Goal: Task Accomplishment & Management: Manage account settings

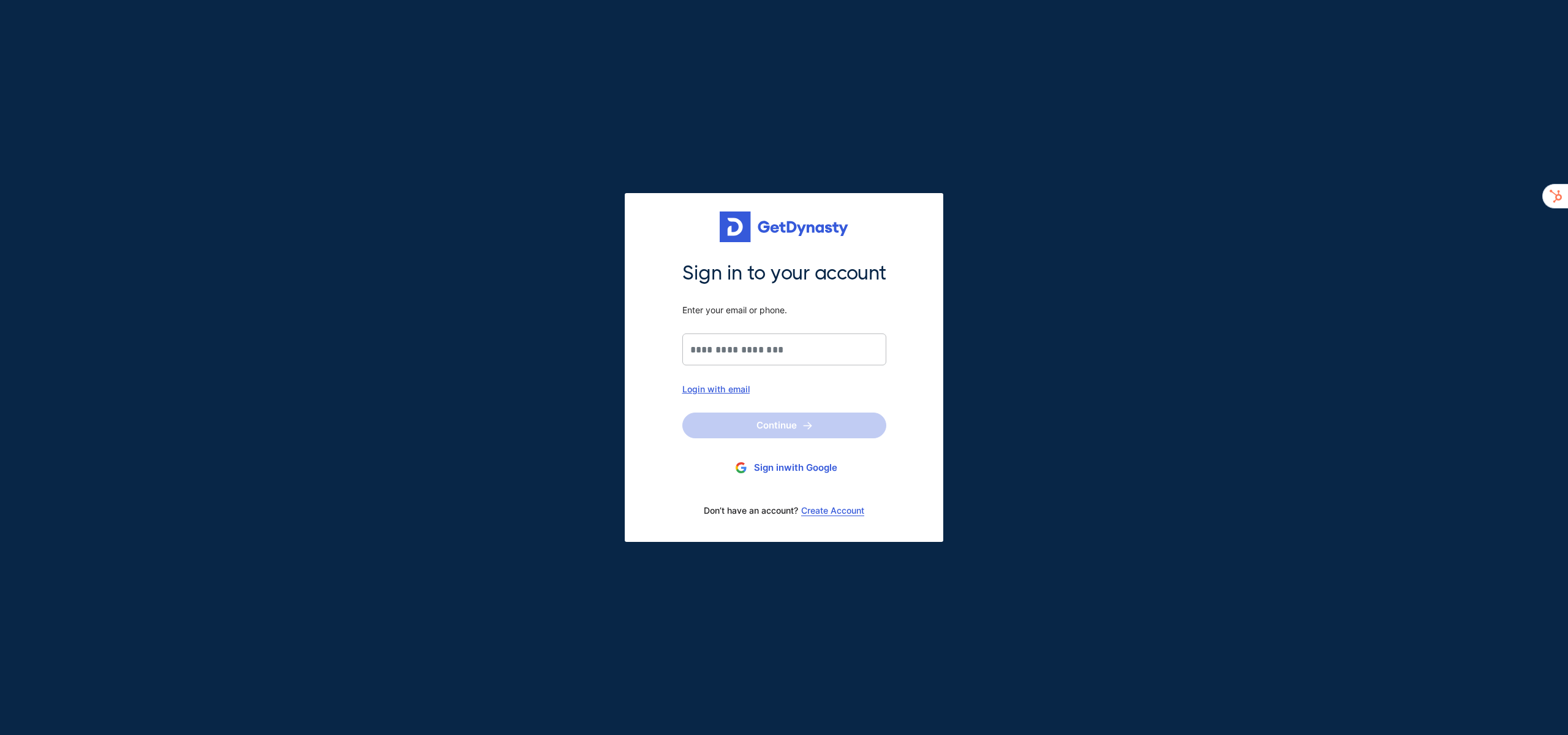
click at [826, 468] on button "Sign in with Google" at bounding box center [784, 468] width 204 height 22
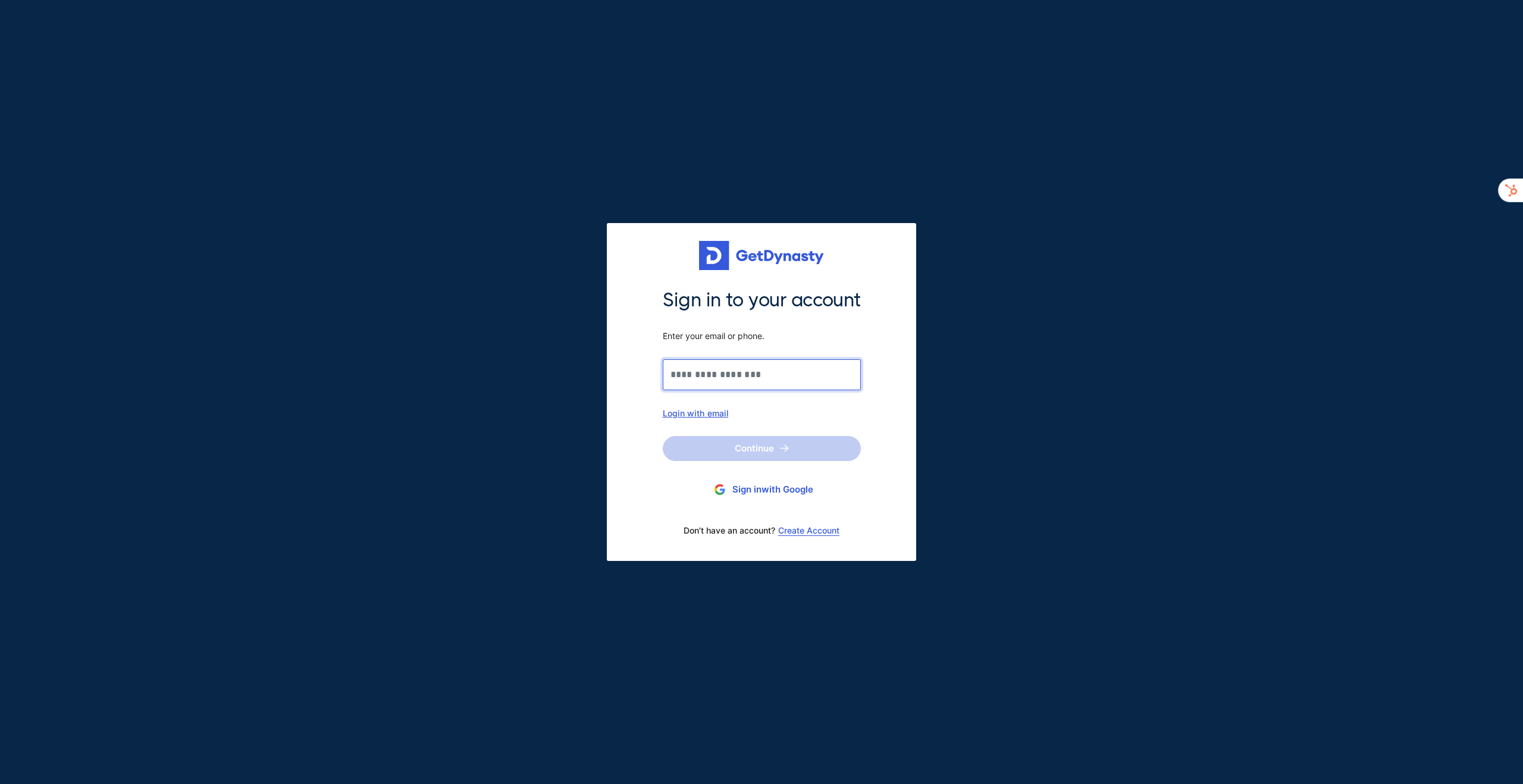
click at [696, 380] on input "Sign in to your account Enter your email or phone." at bounding box center [762, 375] width 198 height 31
click at [689, 421] on div "Sign in to your account Enter your email or phone. Login with email Continue Ph…" at bounding box center [762, 416] width 213 height 255
click at [692, 415] on div "Login with email" at bounding box center [762, 413] width 198 height 10
click at [707, 373] on input "Sign in to your account Enter your email or phone." at bounding box center [762, 375] width 198 height 31
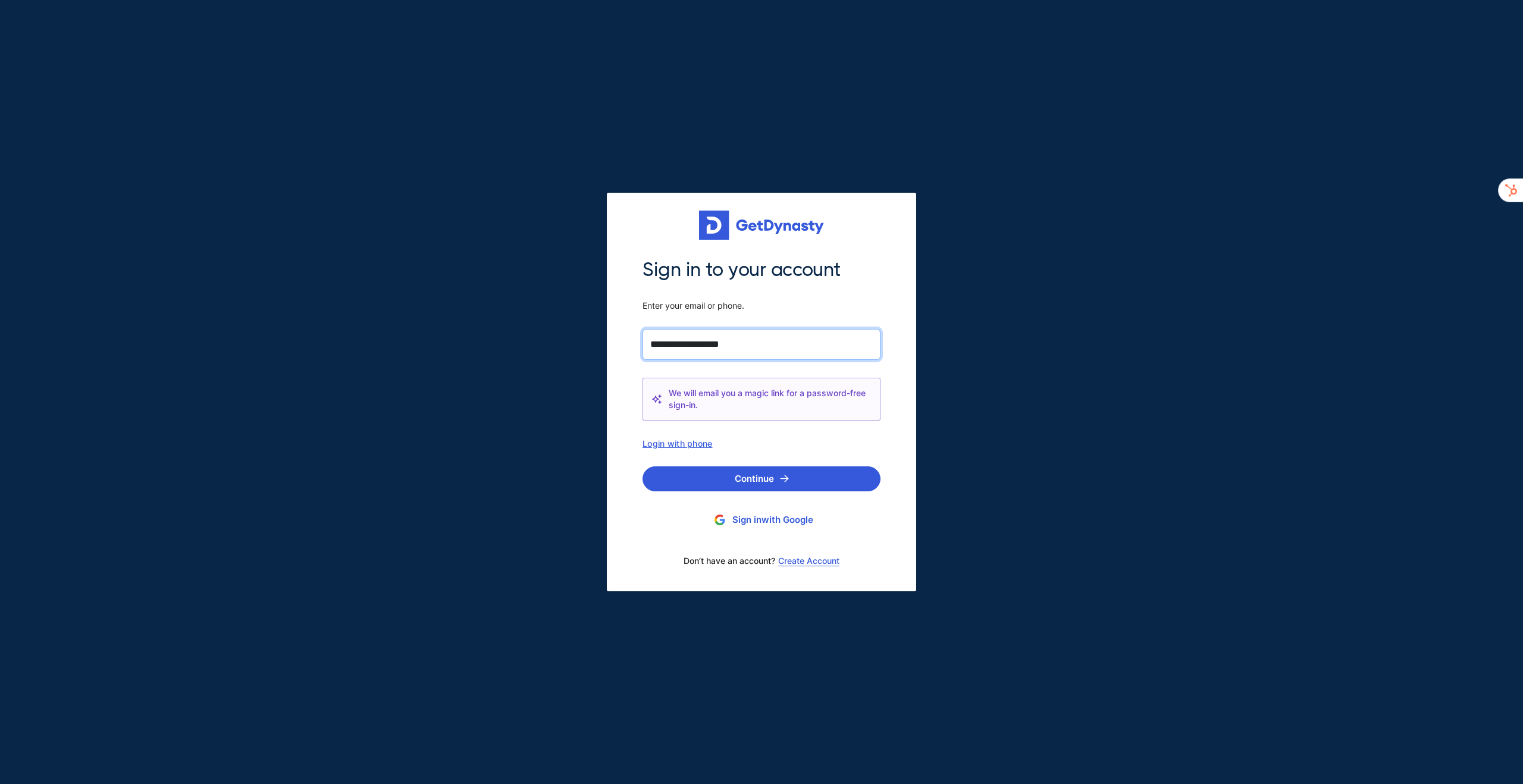
type input "**********"
click at [643, 466] on button "Continue" at bounding box center [762, 478] width 238 height 25
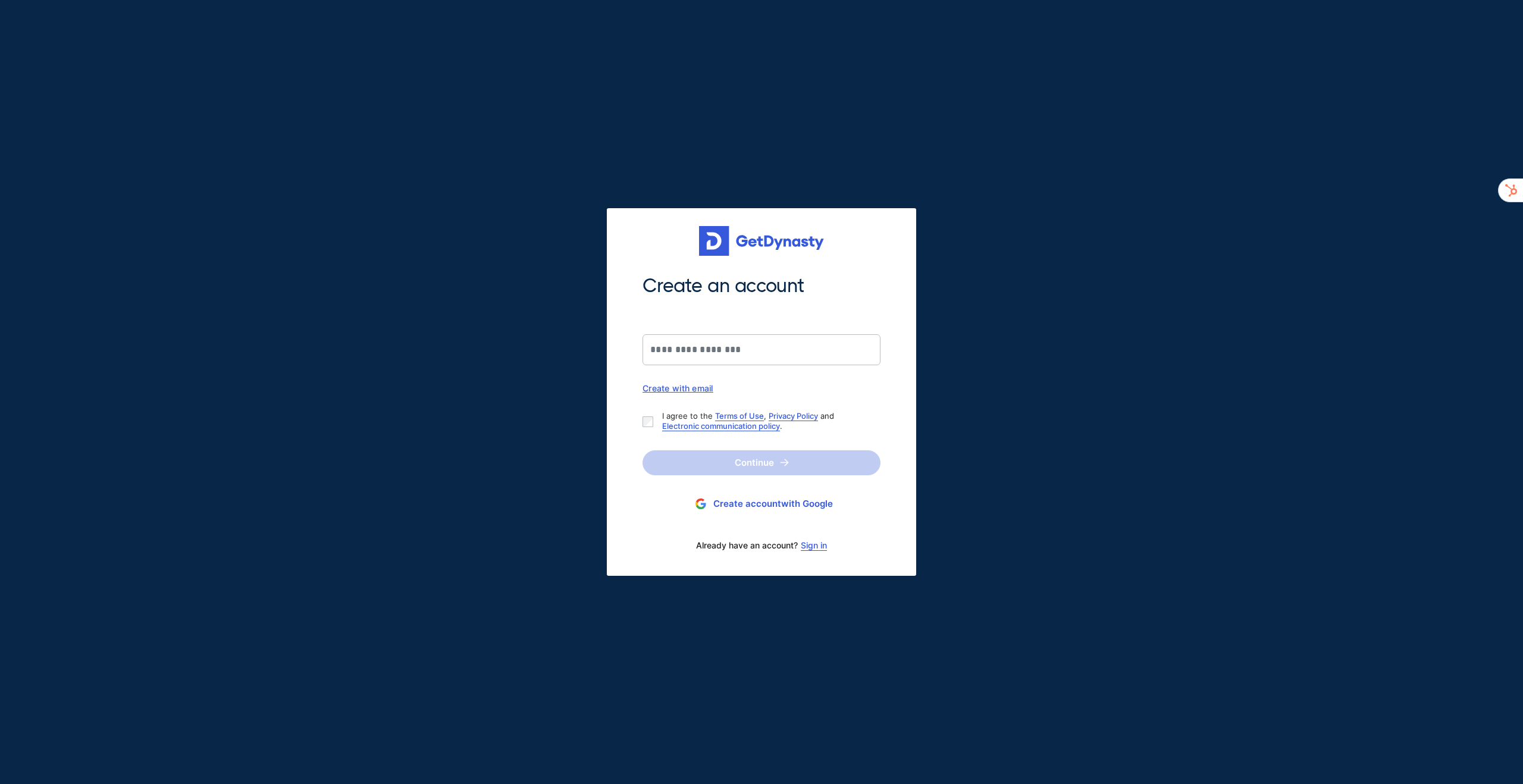
click at [805, 550] on link "Sign in" at bounding box center [814, 545] width 26 height 10
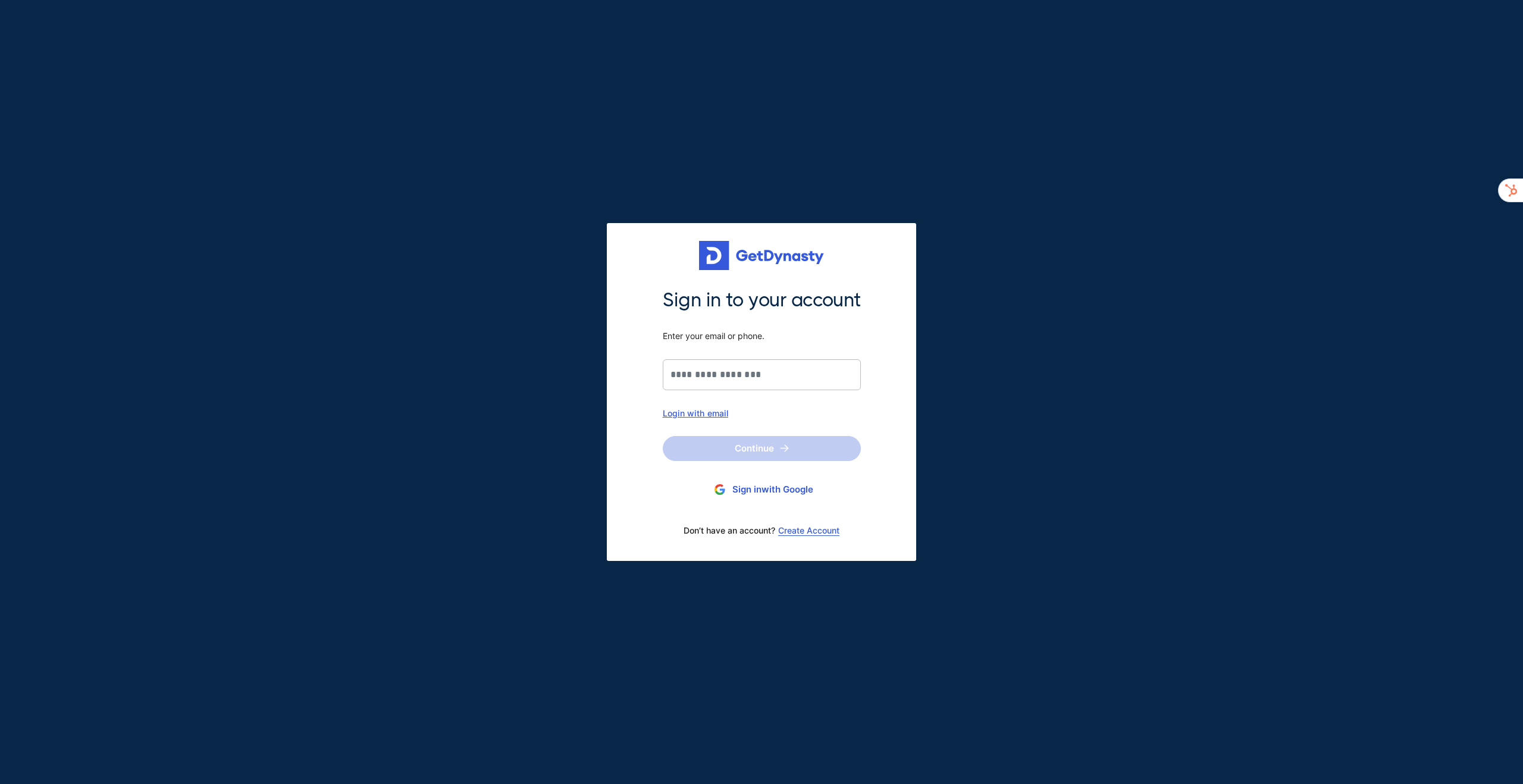
click at [689, 415] on div "Login with email" at bounding box center [762, 413] width 198 height 10
click at [697, 370] on input "Sign in to your account Enter your email or phone." at bounding box center [762, 375] width 198 height 31
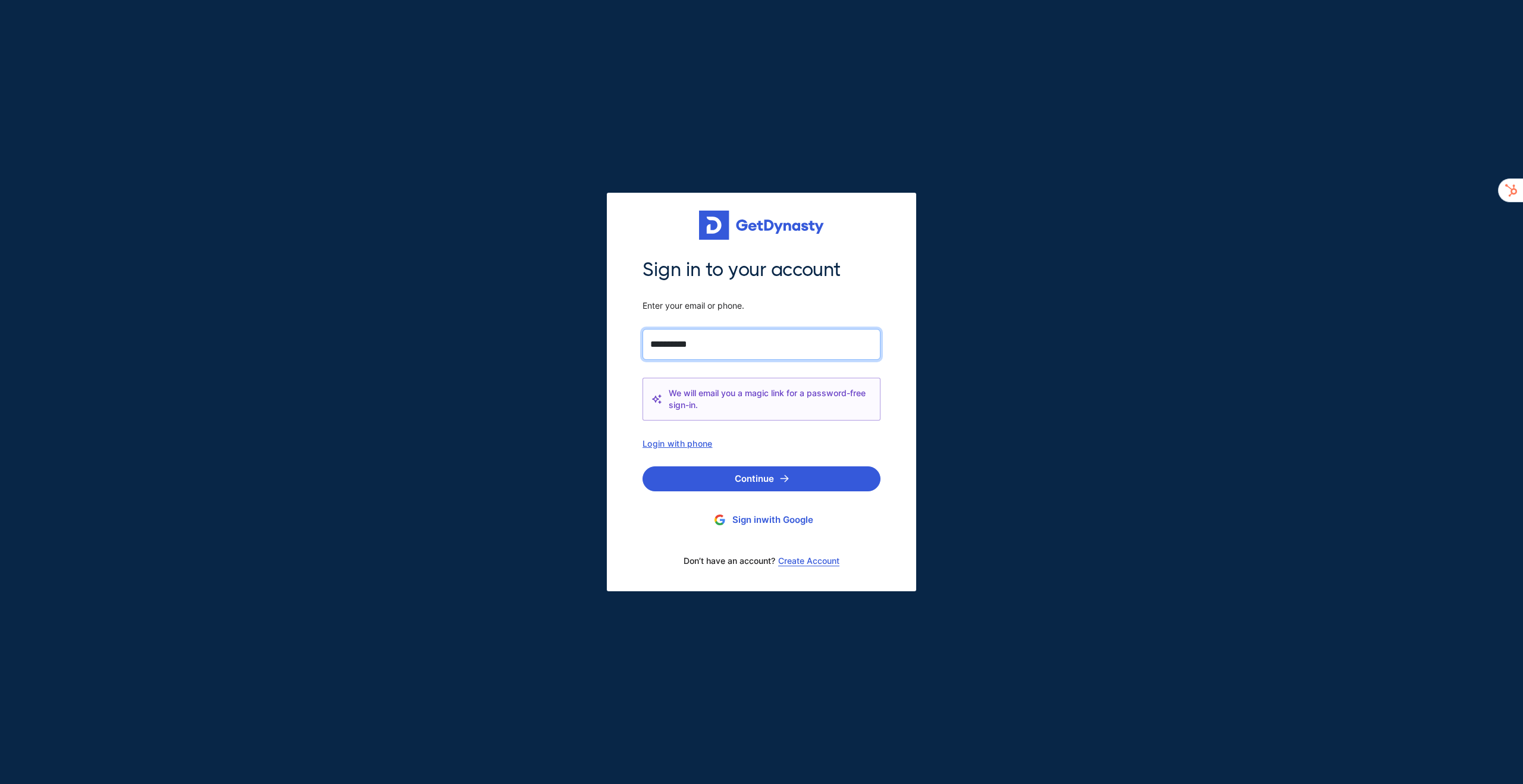
type input "**********"
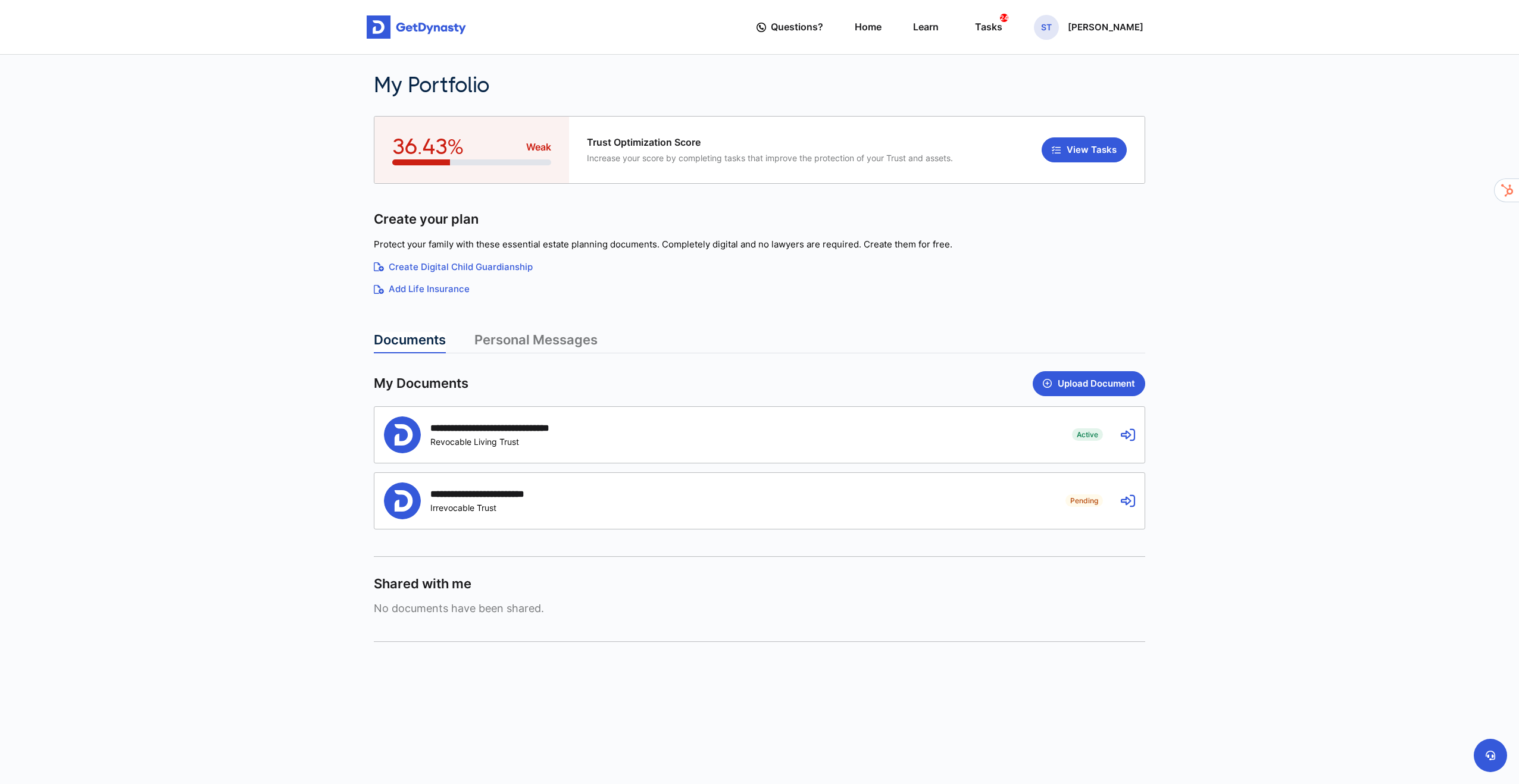
click at [1278, 241] on main "**********" at bounding box center [759, 397] width 1519 height 794
click at [1113, 20] on div "ST Steven Thompson" at bounding box center [1088, 27] width 109 height 25
click at [1113, 25] on p "[PERSON_NAME]" at bounding box center [1106, 27] width 76 height 10
click at [1057, 100] on link "My Portfolio" at bounding box center [1047, 100] width 94 height 31
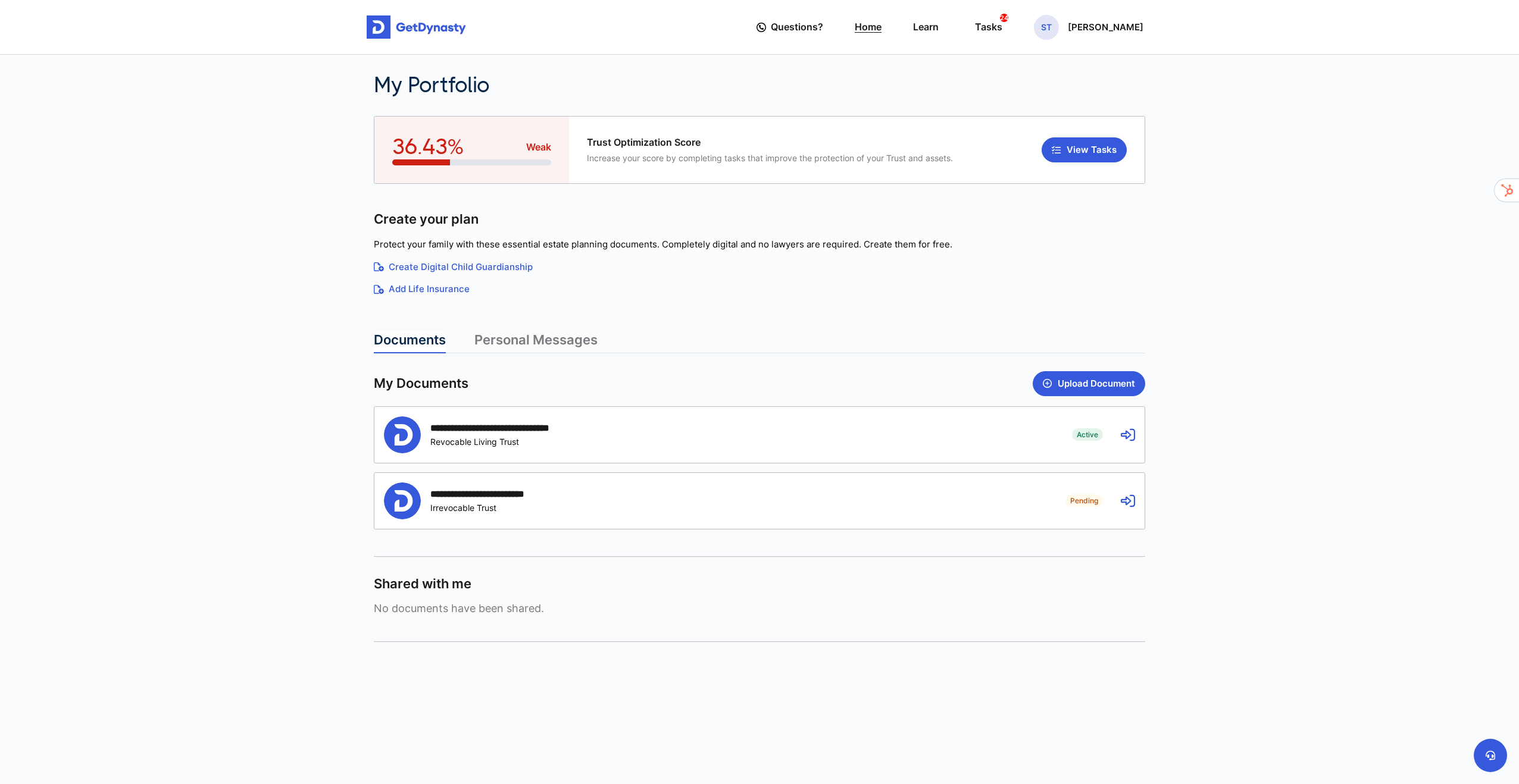
click at [874, 30] on link "Home" at bounding box center [868, 27] width 27 height 34
click at [986, 31] on div "Tasks 24" at bounding box center [989, 27] width 28 height 22
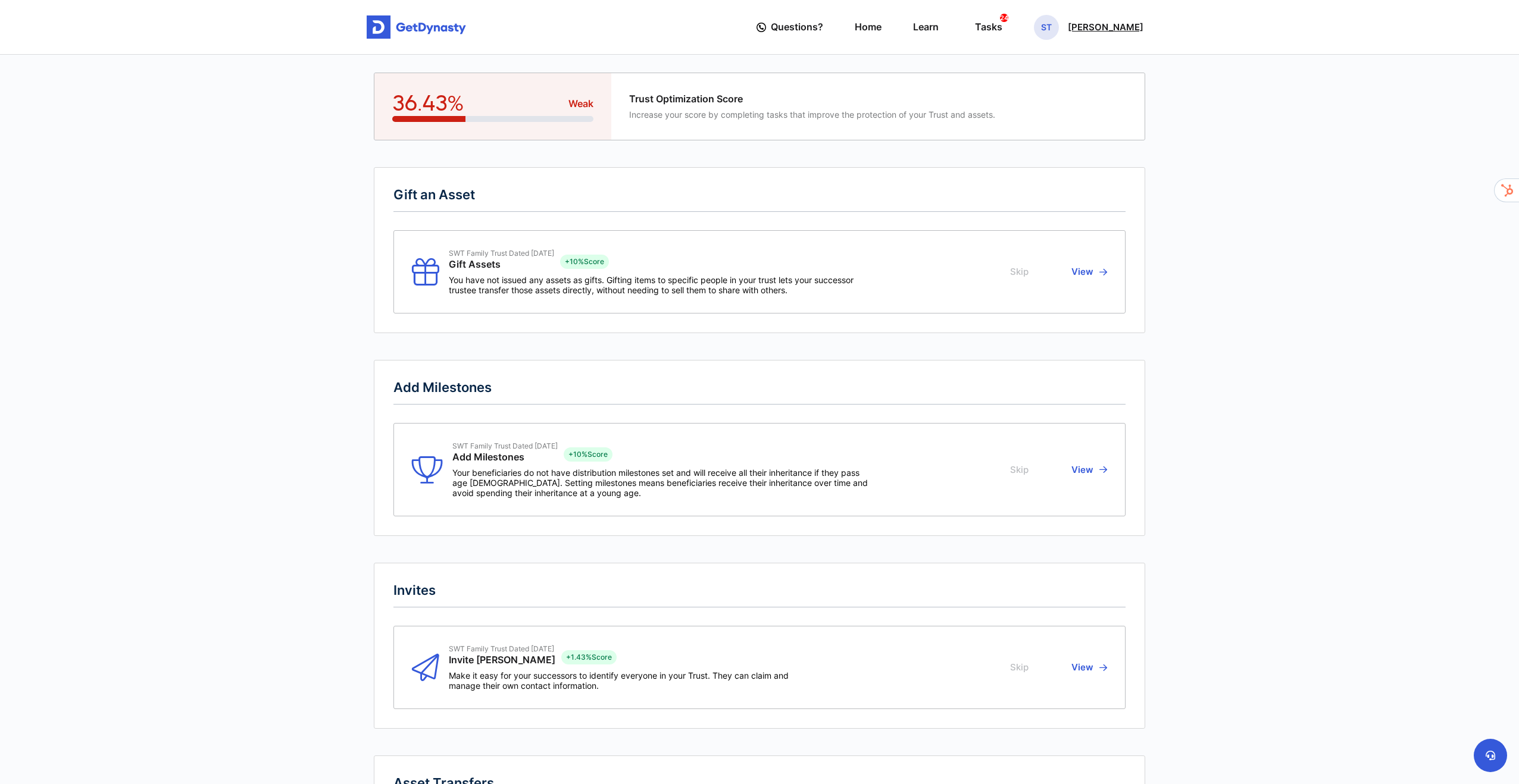
click at [1113, 25] on p "[PERSON_NAME]" at bounding box center [1106, 27] width 76 height 10
click at [1071, 73] on link "Profile" at bounding box center [1047, 69] width 94 height 31
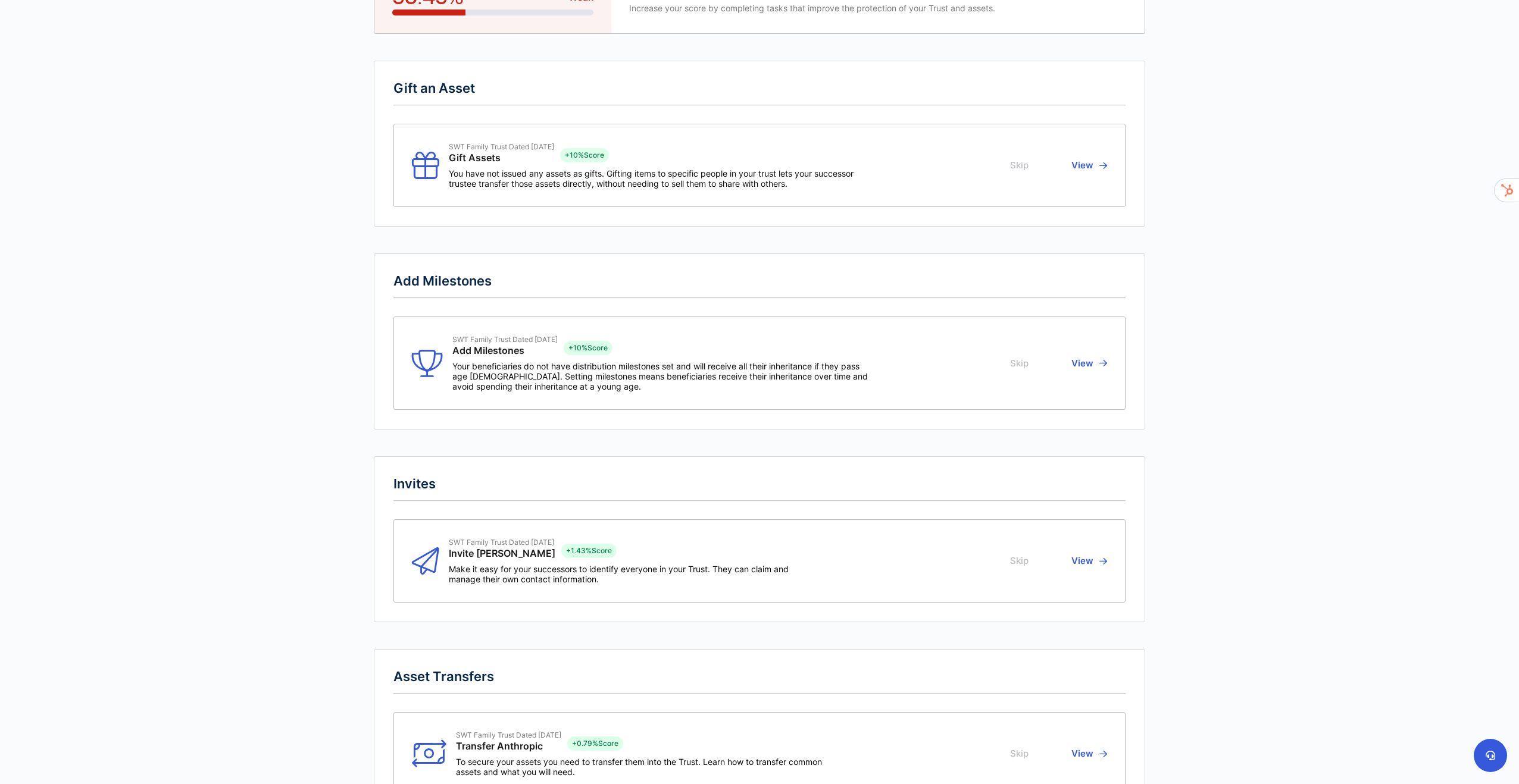
scroll to position [230, 0]
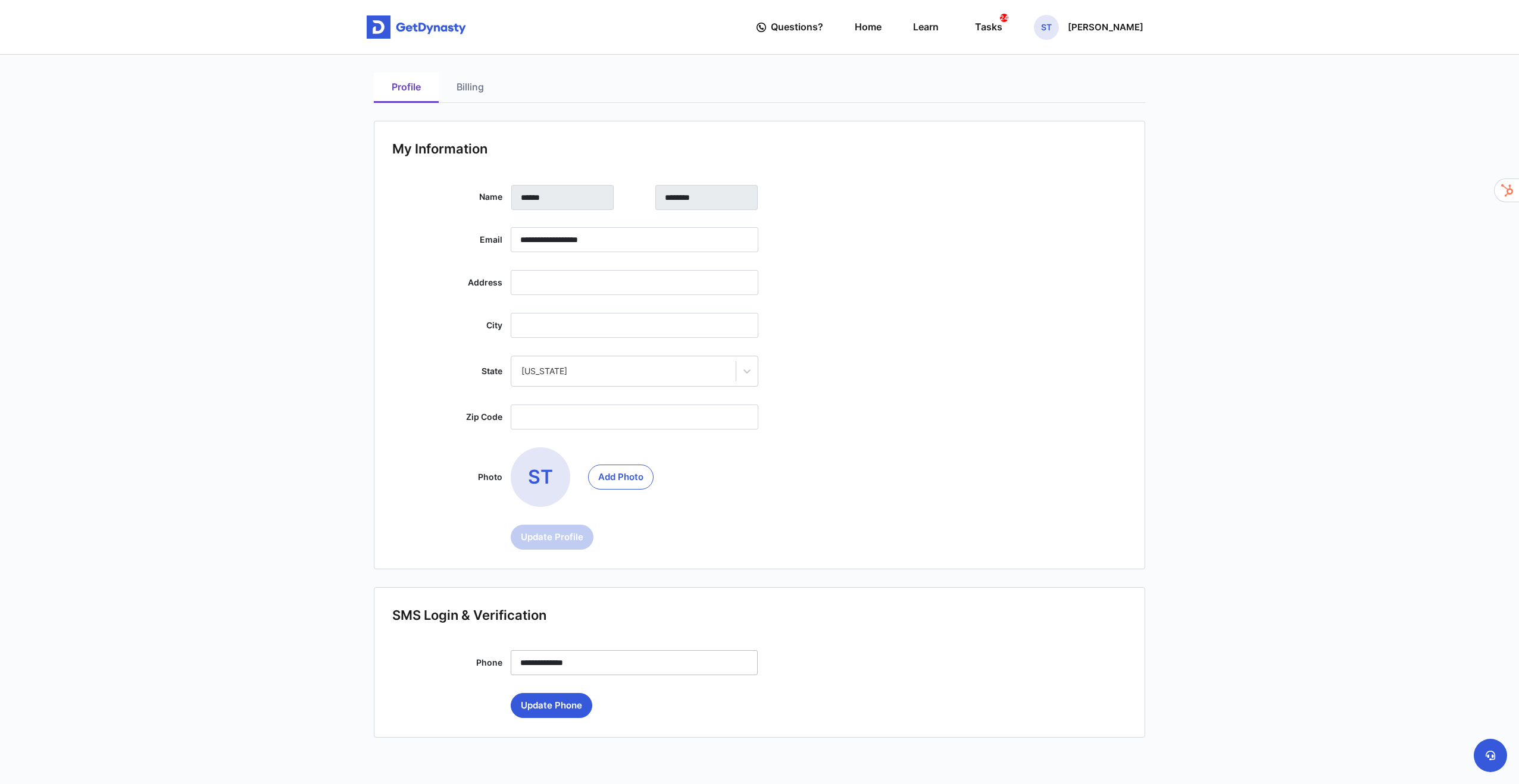
scroll to position [105, 0]
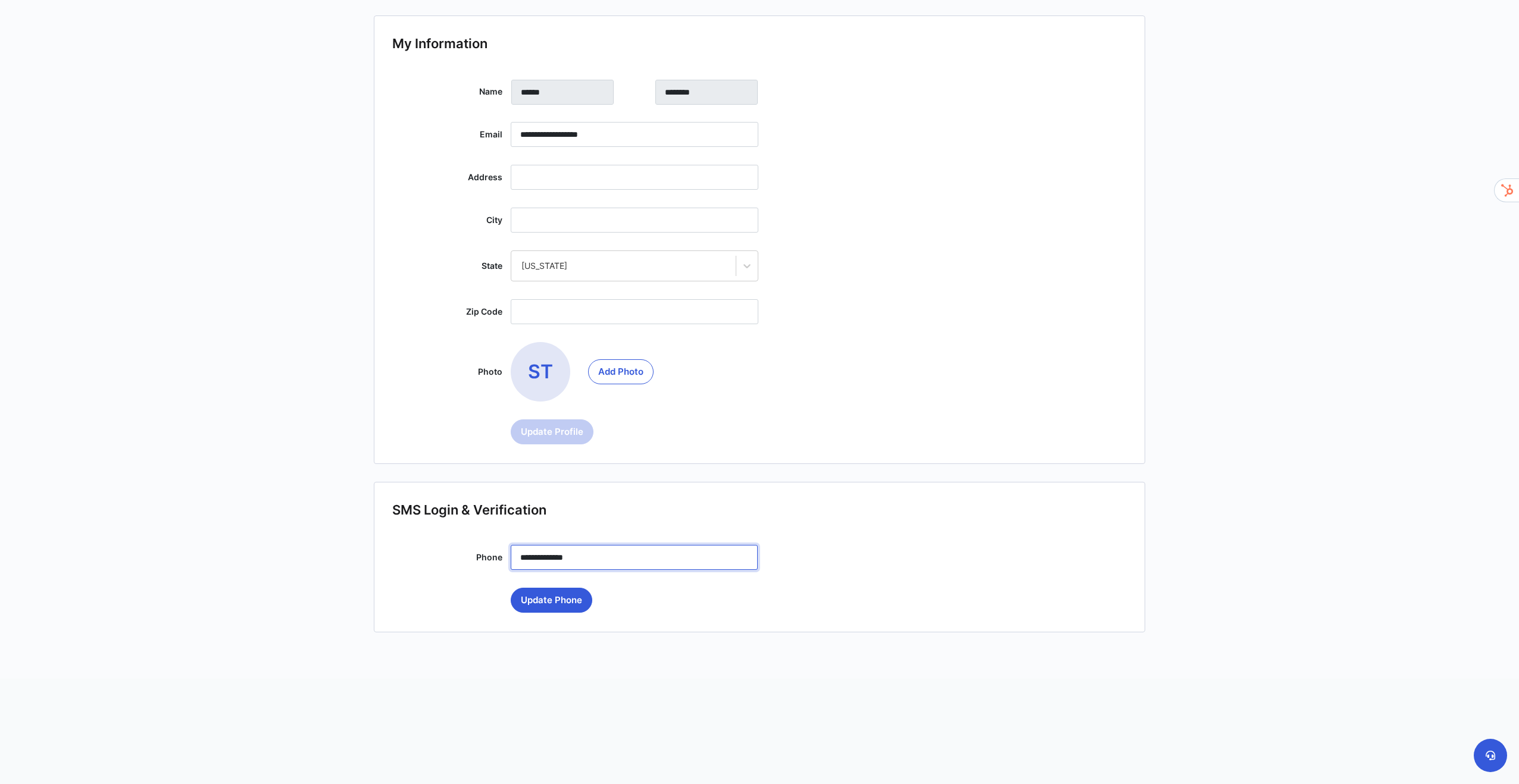
click at [661, 561] on input "**********" at bounding box center [634, 557] width 247 height 25
type input "**********"
click at [568, 597] on button "Update Phone" at bounding box center [551, 600] width 82 height 25
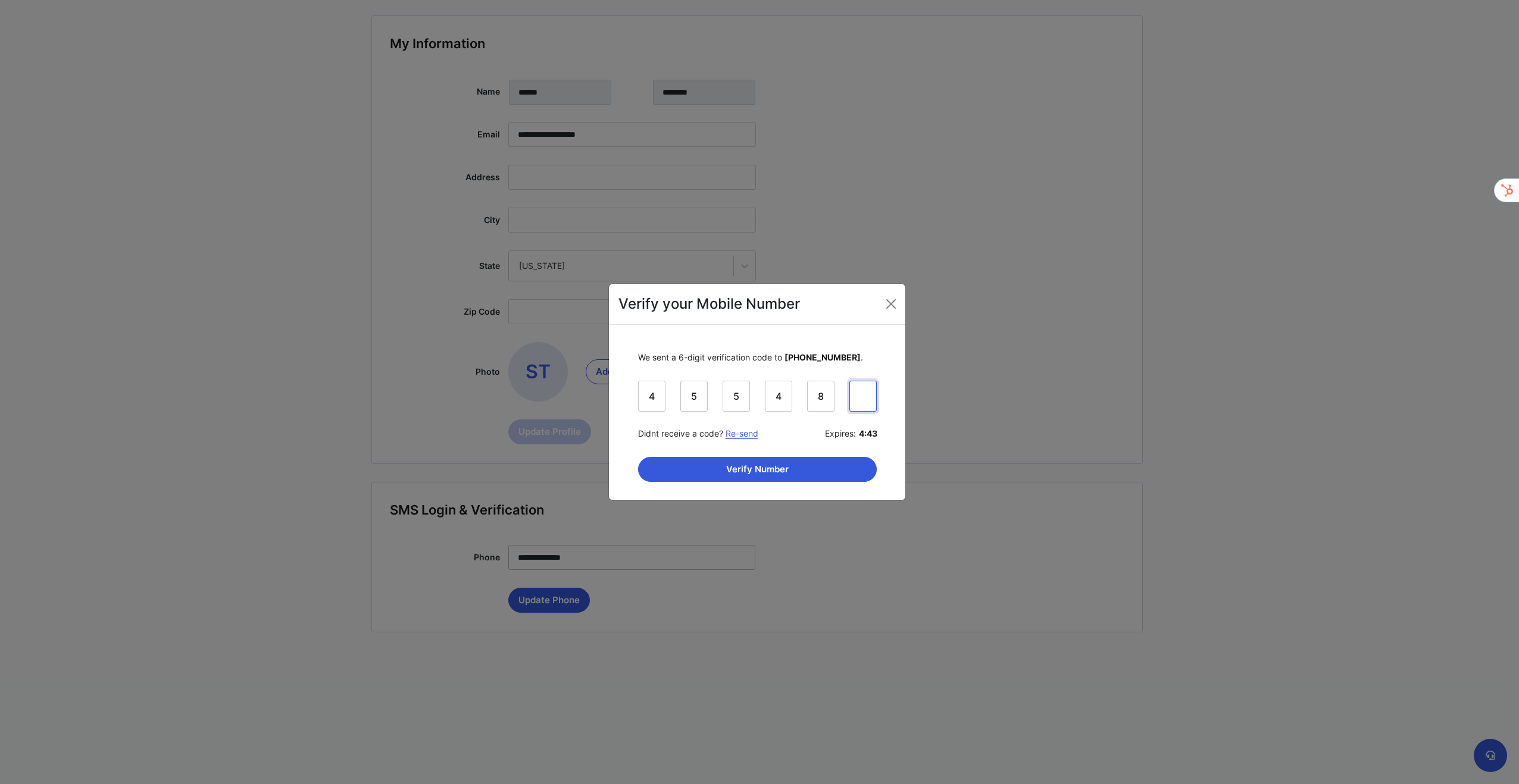
type input "******"
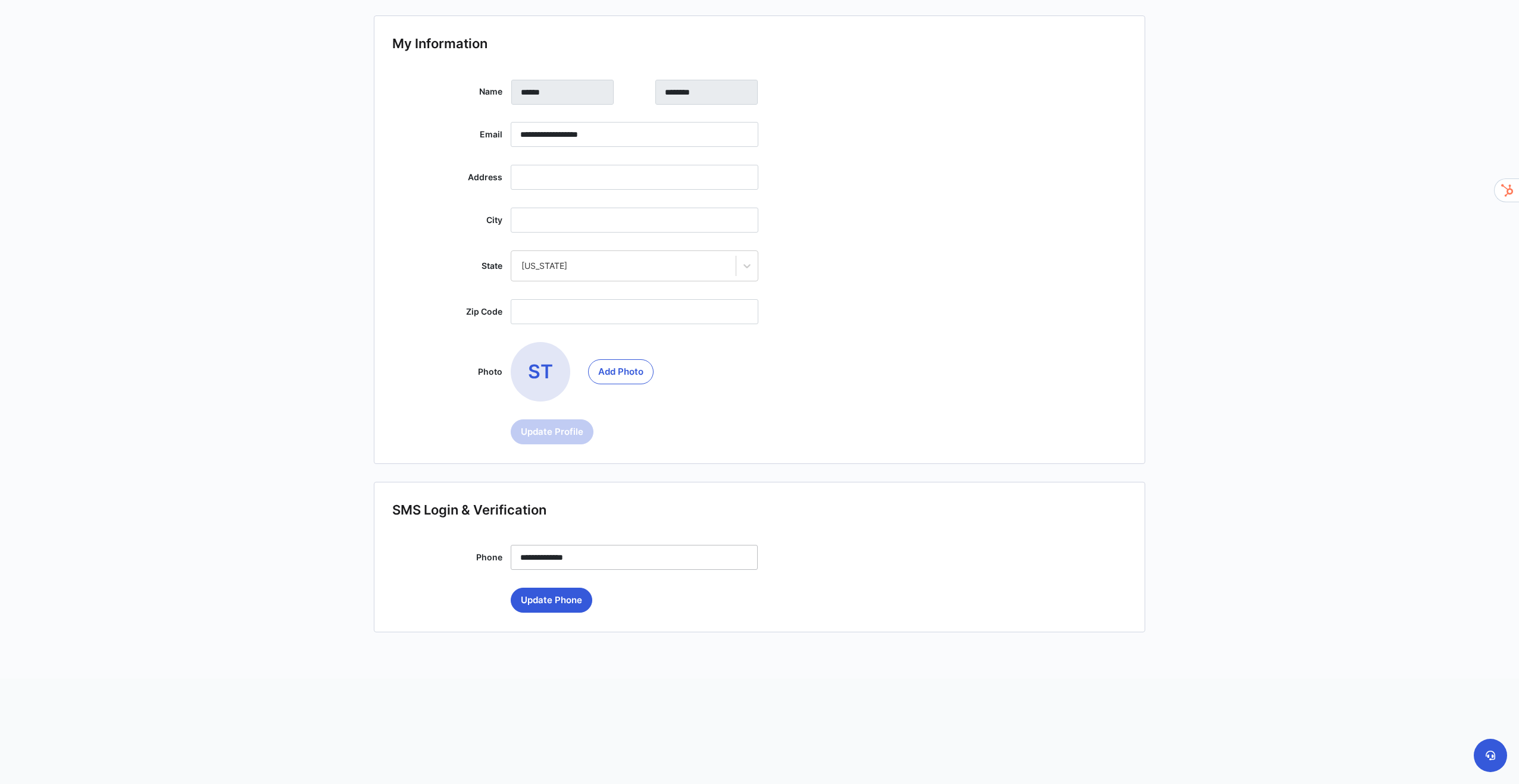
scroll to position [0, 0]
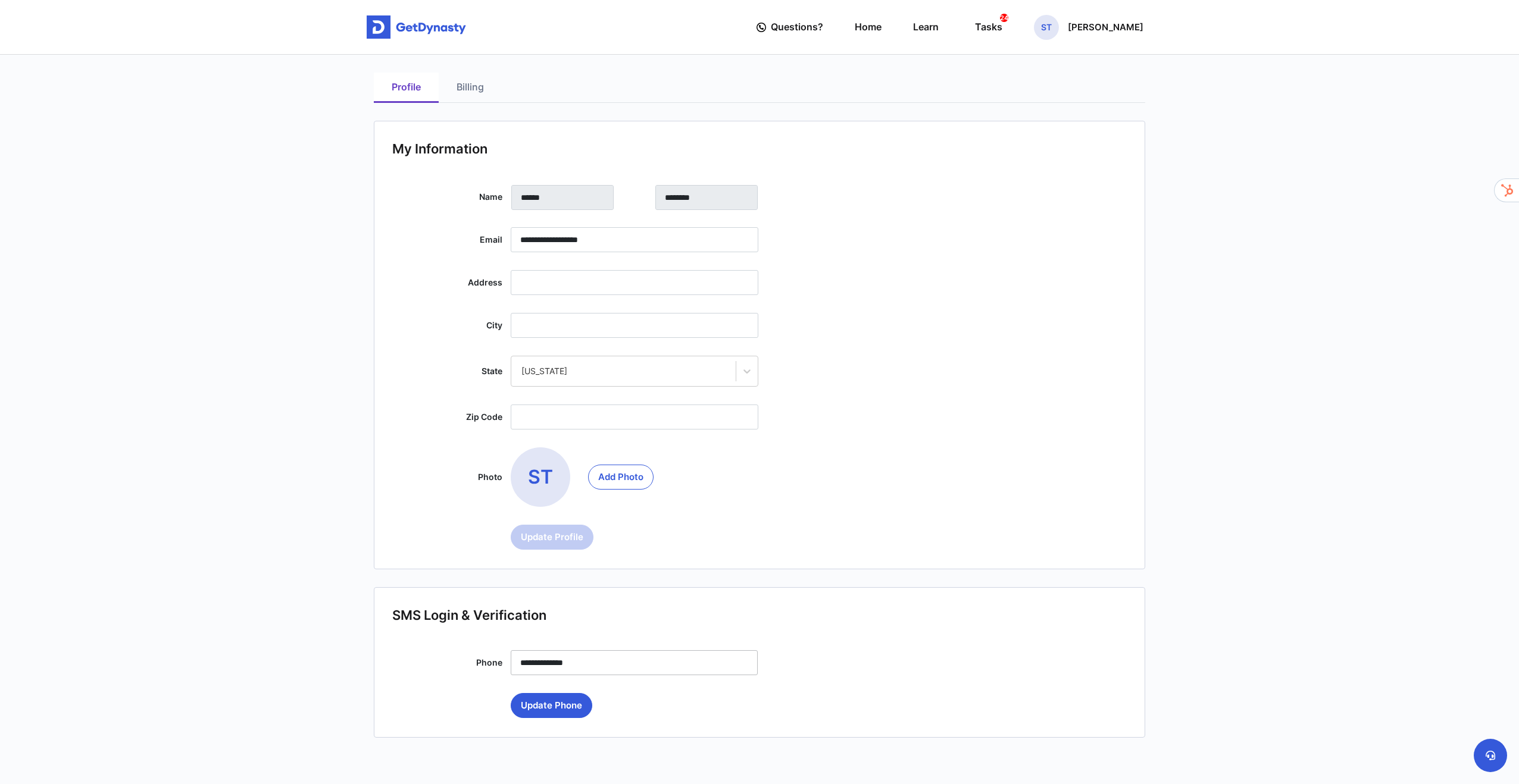
click at [456, 89] on link "Billing" at bounding box center [470, 88] width 63 height 30
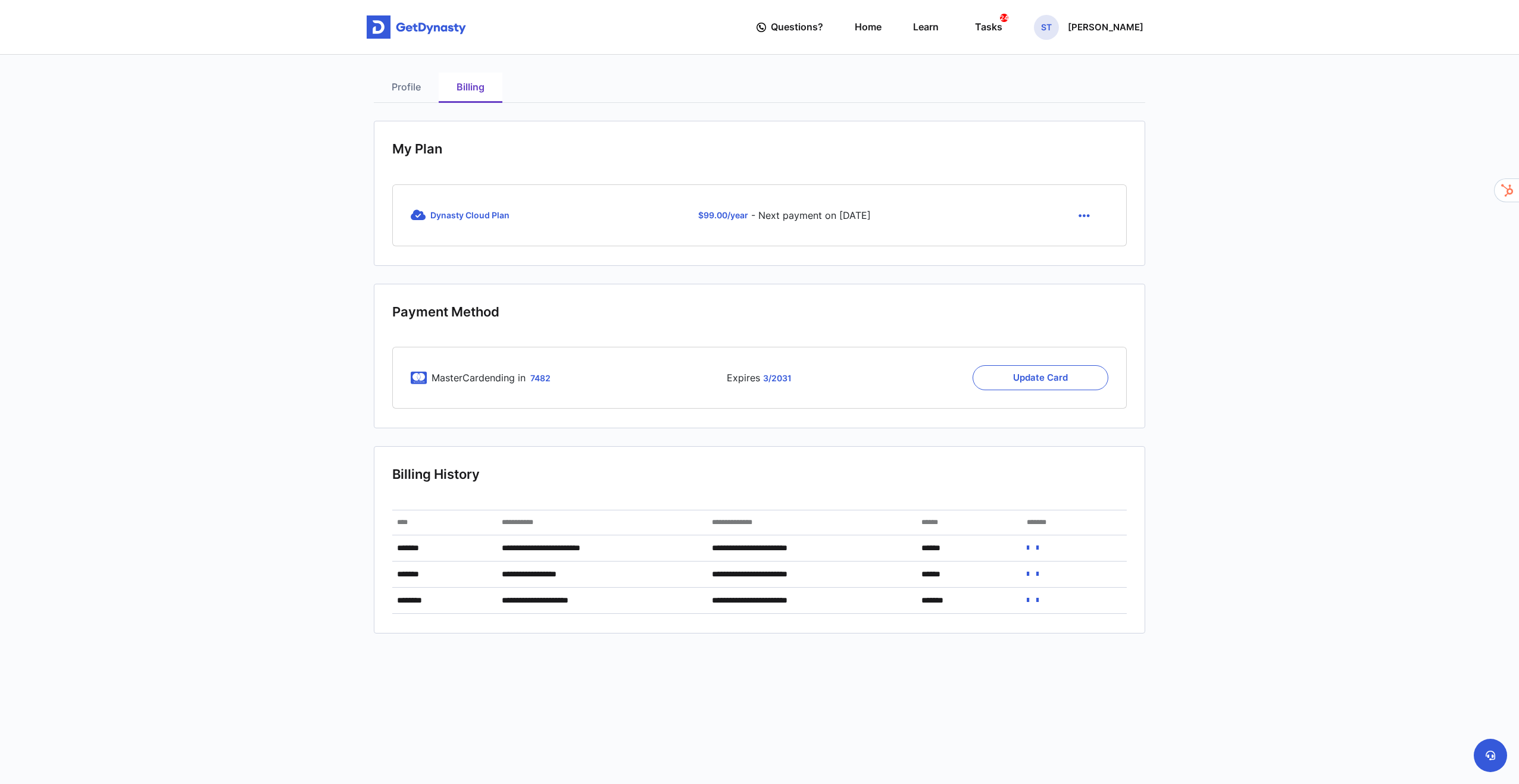
click at [705, 267] on article "**********" at bounding box center [759, 353] width 771 height 561
click at [925, 28] on link "Learn" at bounding box center [925, 27] width 25 height 34
click at [996, 29] on div "Tasks 24" at bounding box center [989, 27] width 28 height 22
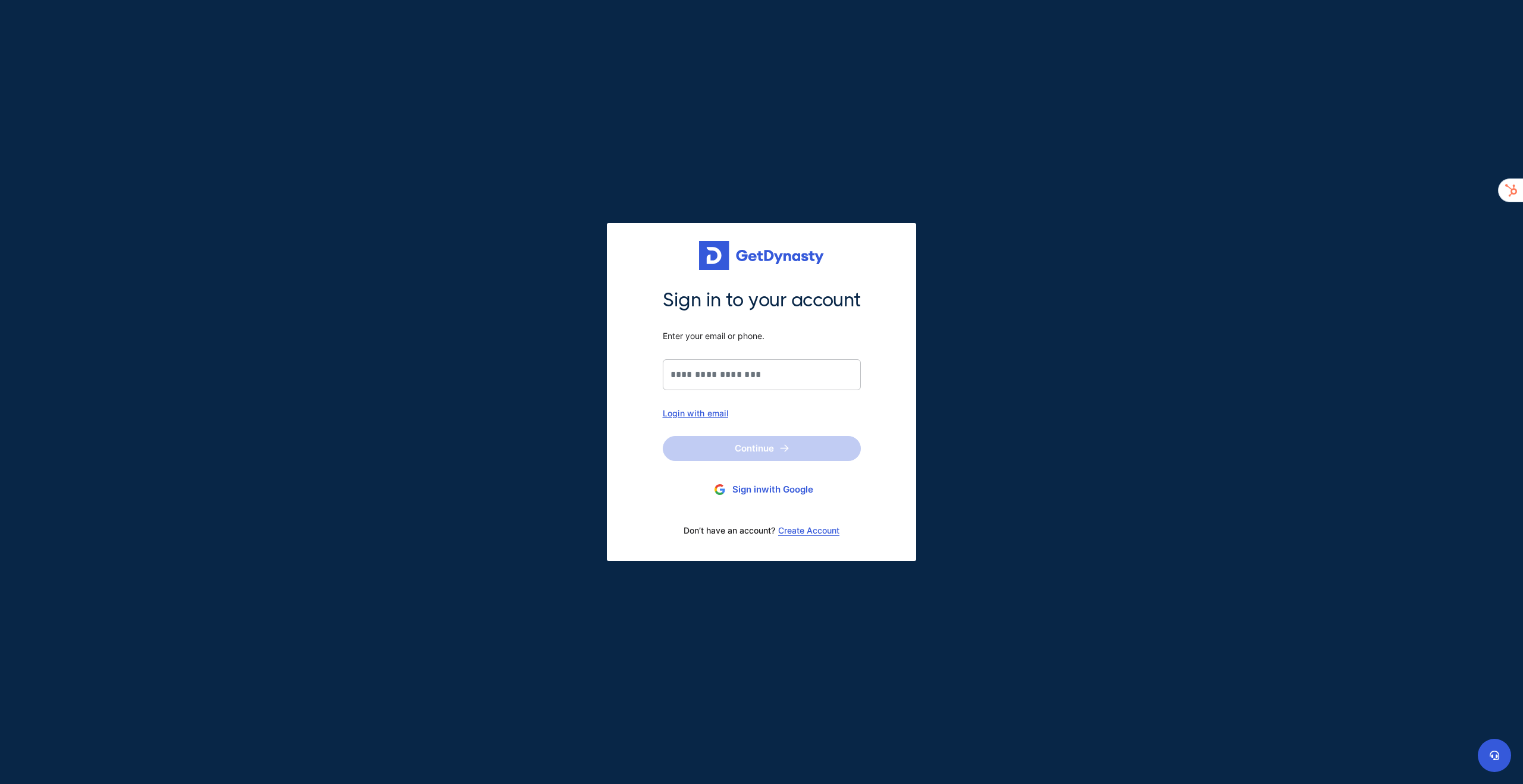
click at [710, 415] on div "Login with email" at bounding box center [762, 413] width 198 height 10
click at [709, 378] on input "Sign in to your account Enter your email or phone." at bounding box center [762, 375] width 198 height 31
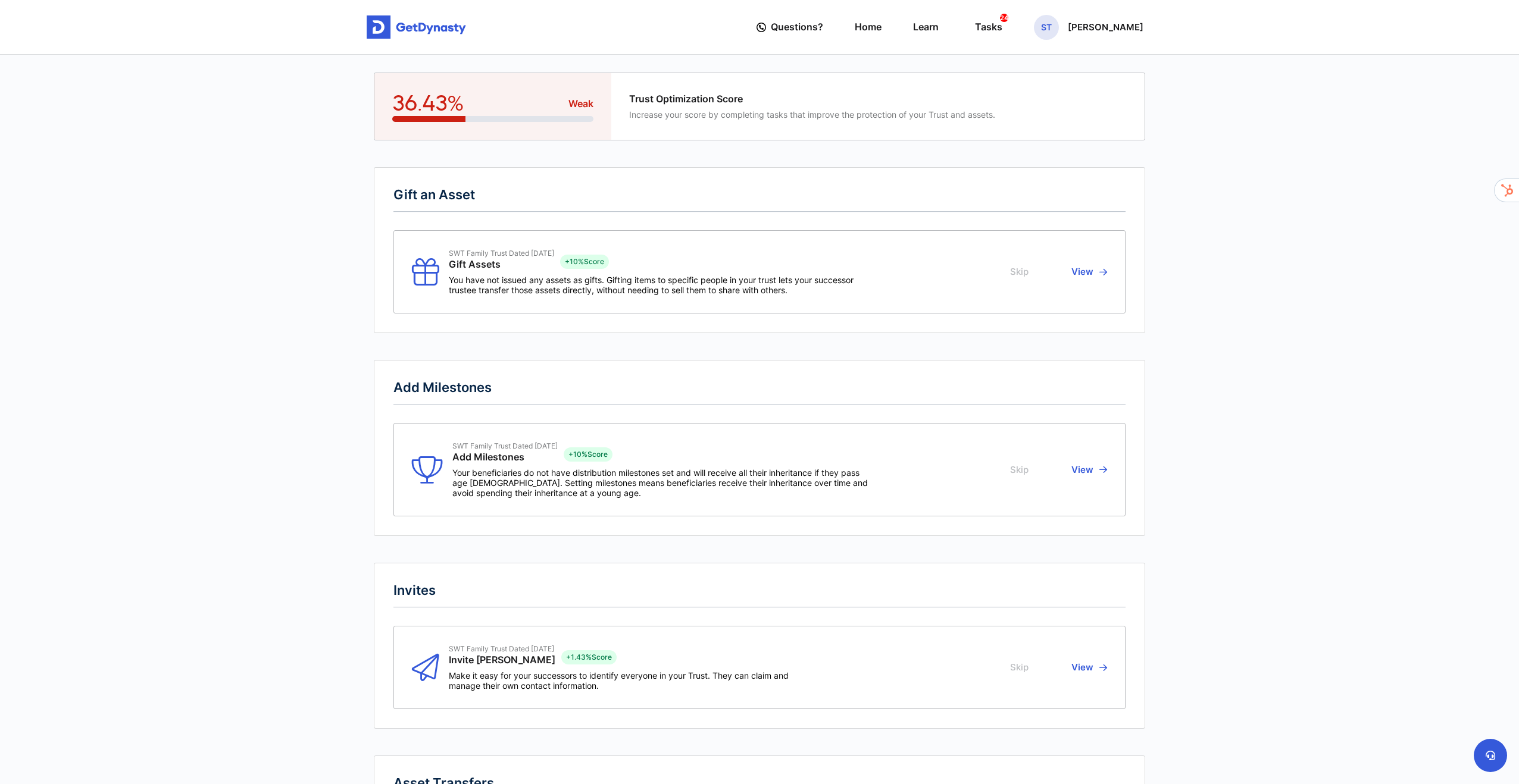
click at [881, 27] on div "Questions? Home Learn Tasks 24 ST [PERSON_NAME]" at bounding box center [949, 27] width 386 height 34
click at [877, 26] on link "Home" at bounding box center [868, 27] width 27 height 34
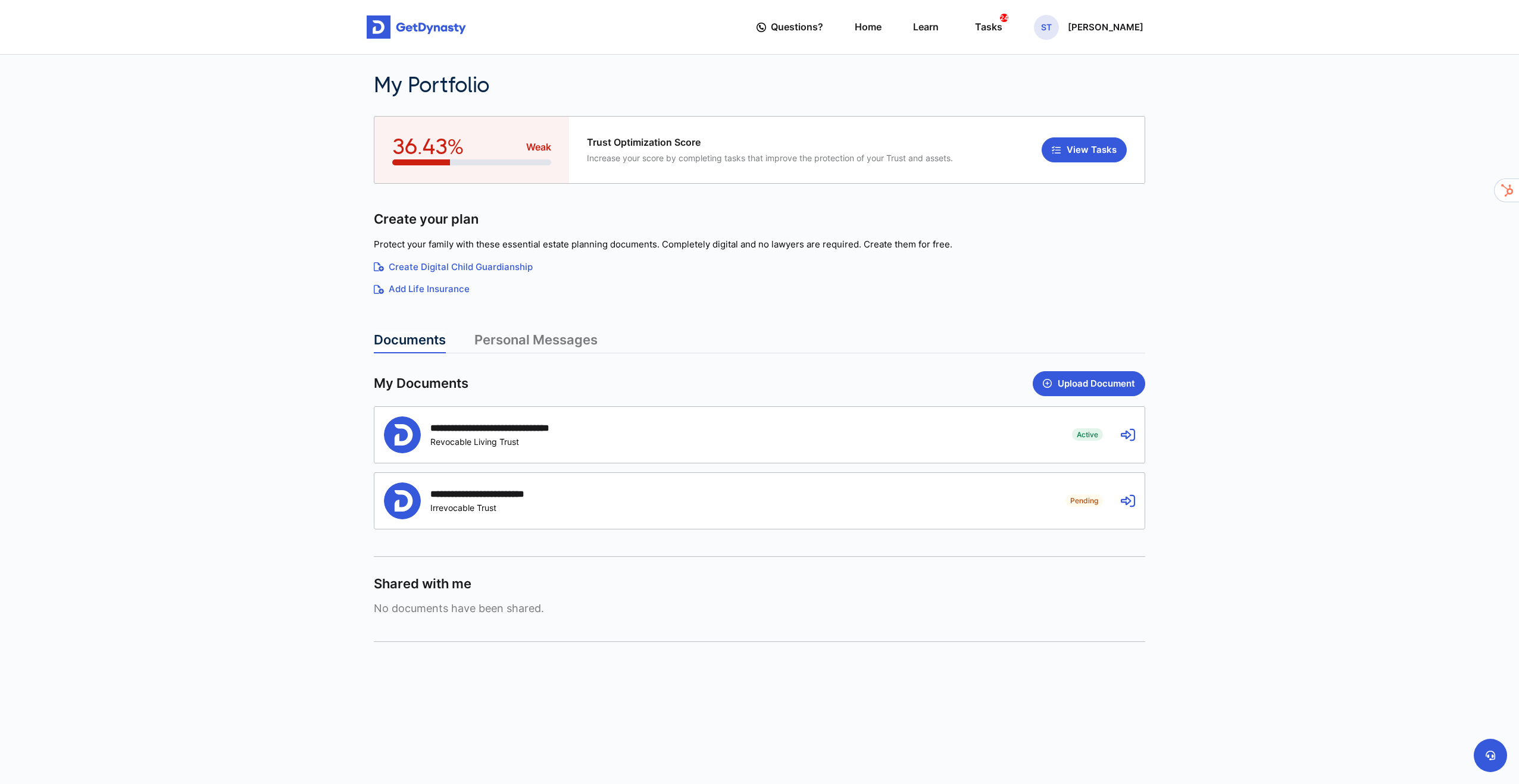
scroll to position [11, 0]
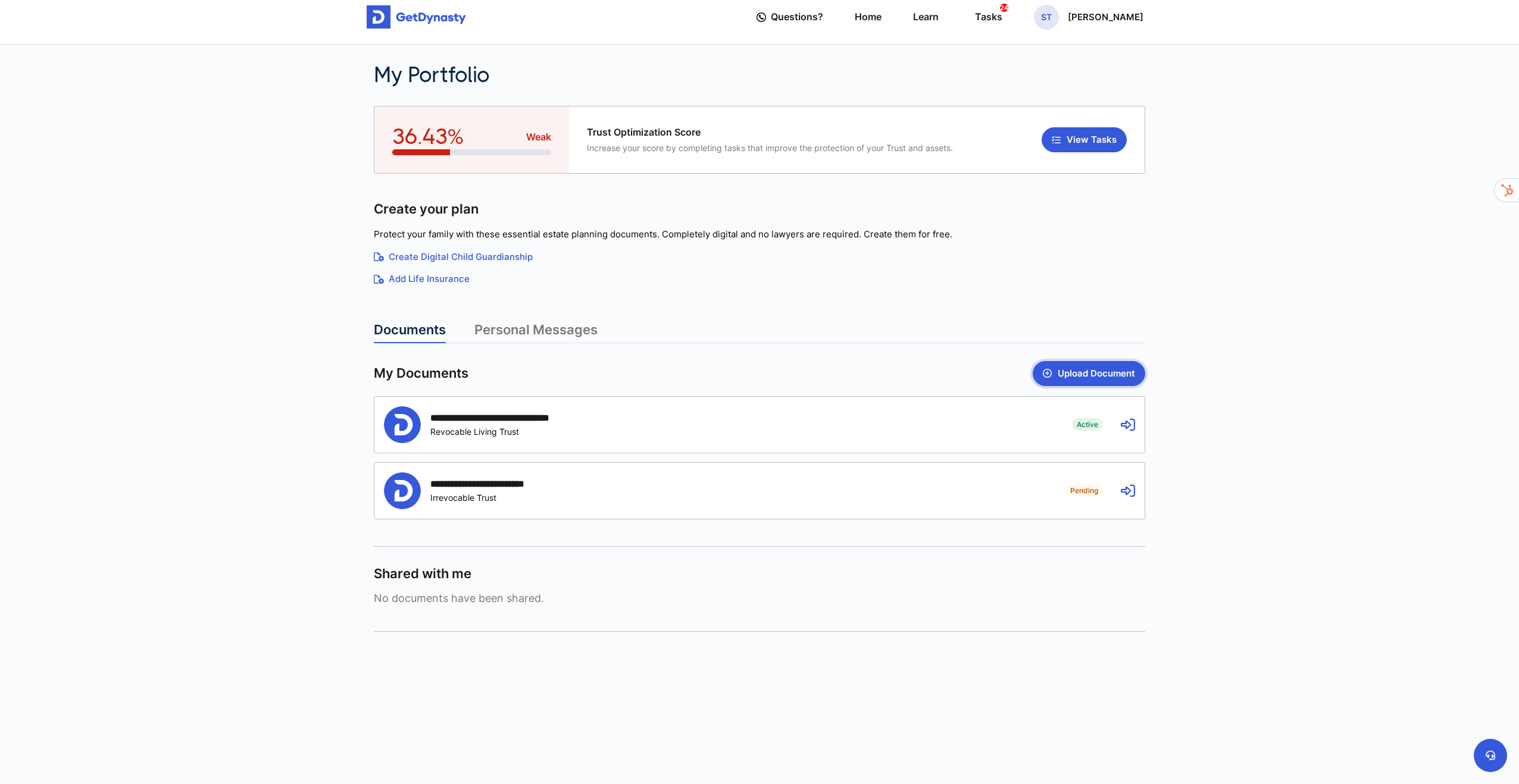
click at [1080, 372] on button "Upload Document" at bounding box center [1089, 373] width 113 height 25
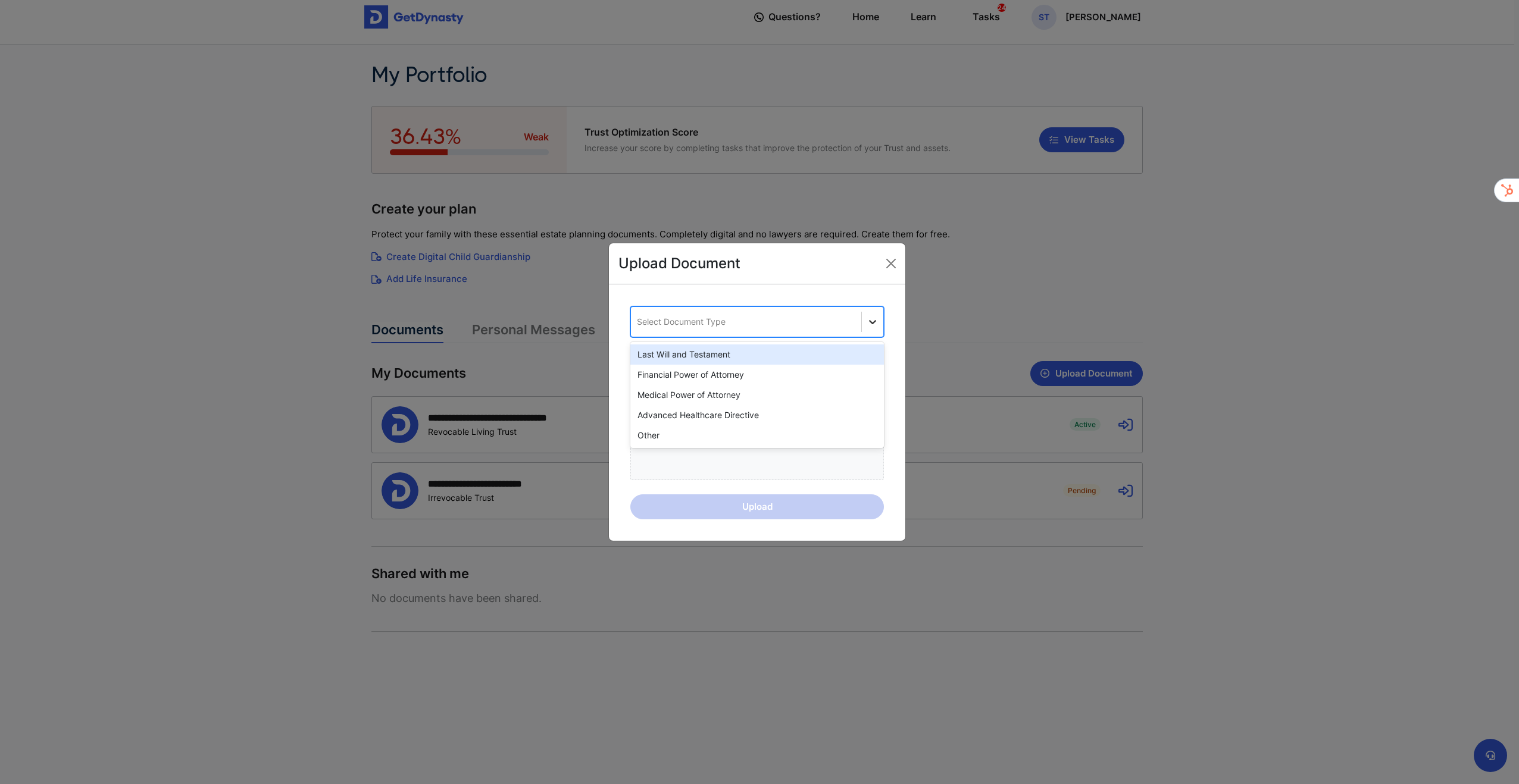
click at [872, 319] on icon at bounding box center [873, 322] width 12 height 12
click at [897, 263] on button "Close" at bounding box center [891, 264] width 19 height 19
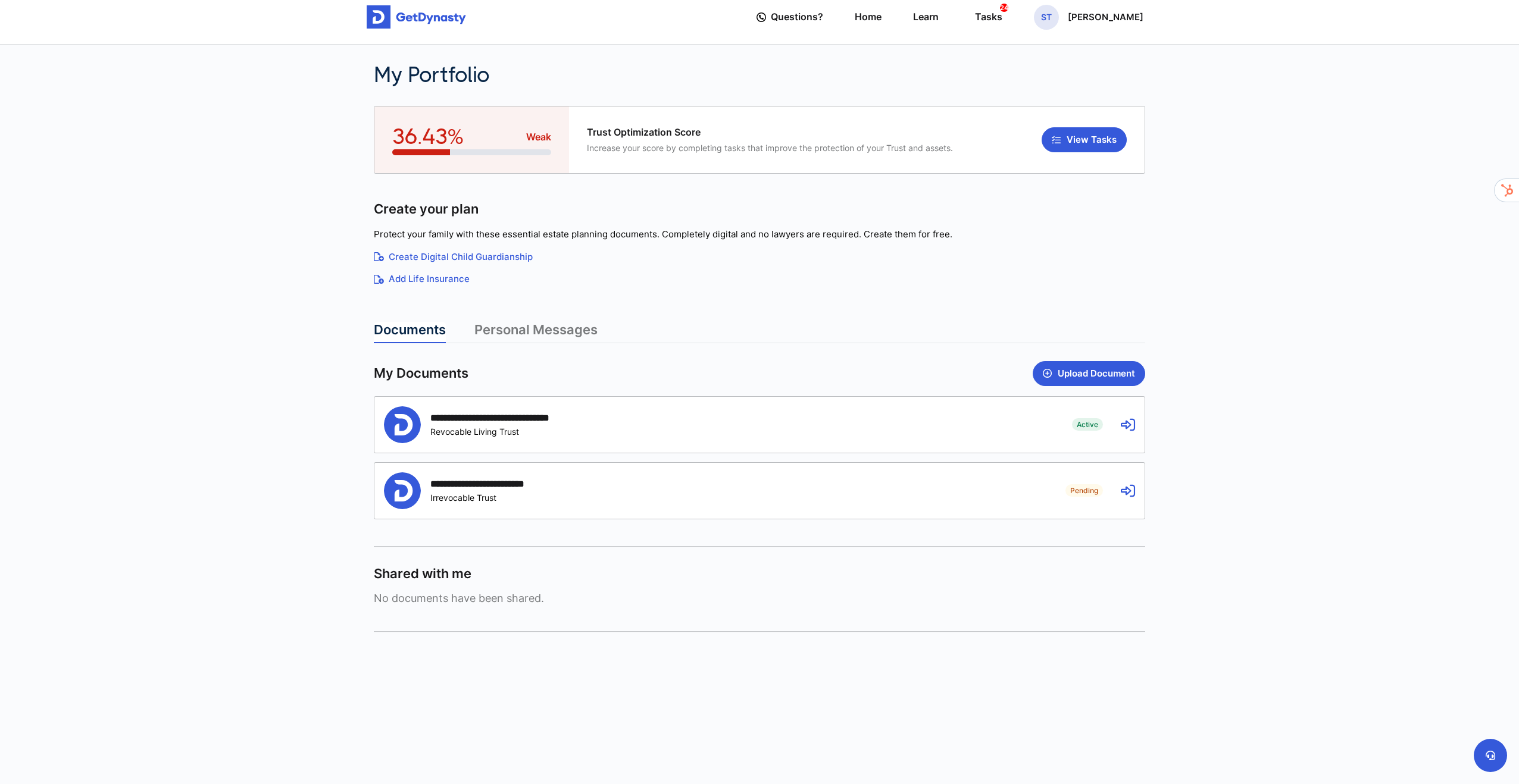
click at [868, 414] on div "**********" at bounding box center [719, 425] width 670 height 36
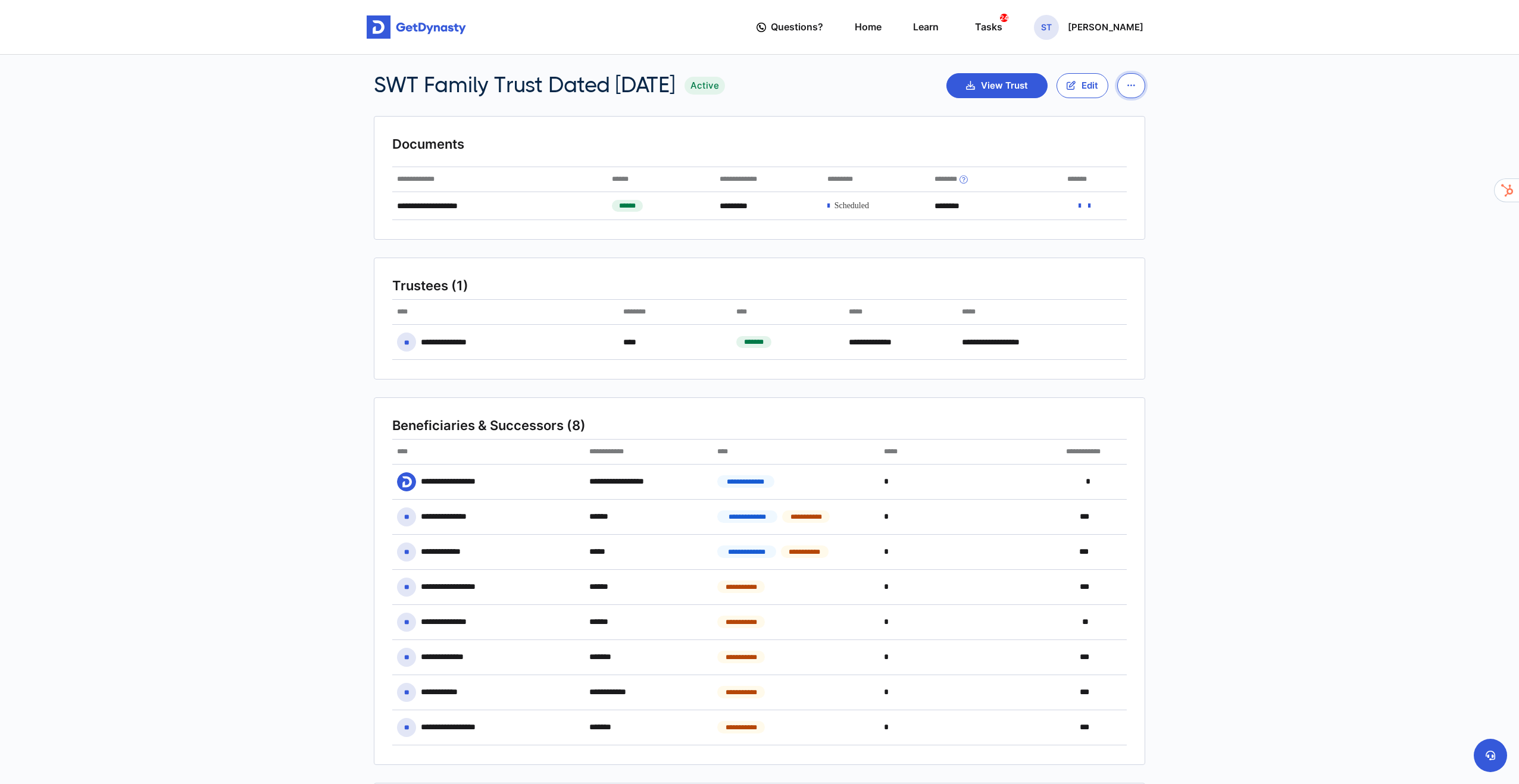
click at [1138, 92] on button "button" at bounding box center [1131, 85] width 28 height 25
click at [1138, 93] on button "button" at bounding box center [1131, 85] width 28 height 25
click at [1136, 120] on link "View Past Trusts" at bounding box center [1164, 115] width 92 height 18
click at [403, 30] on img at bounding box center [416, 27] width 99 height 23
